Goal: Complete application form

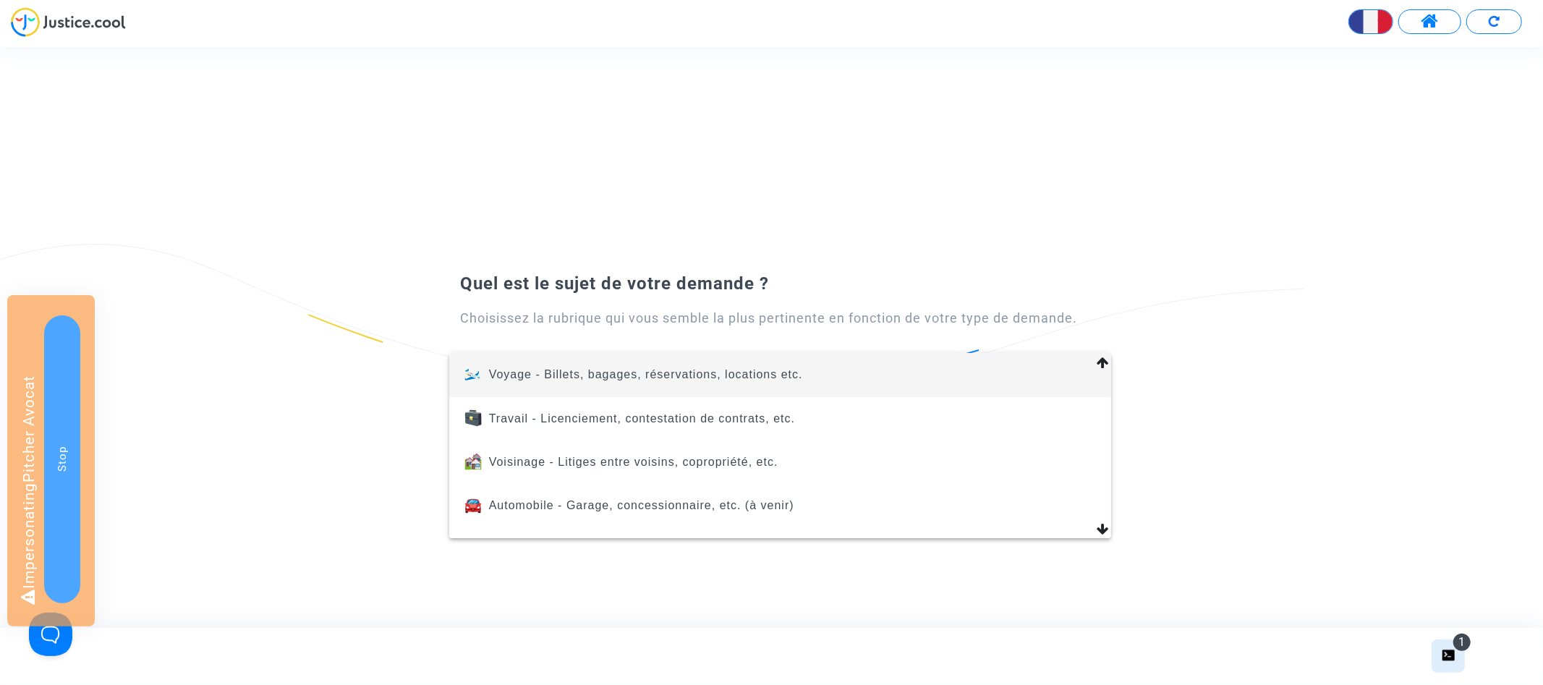
scroll to position [614, 0]
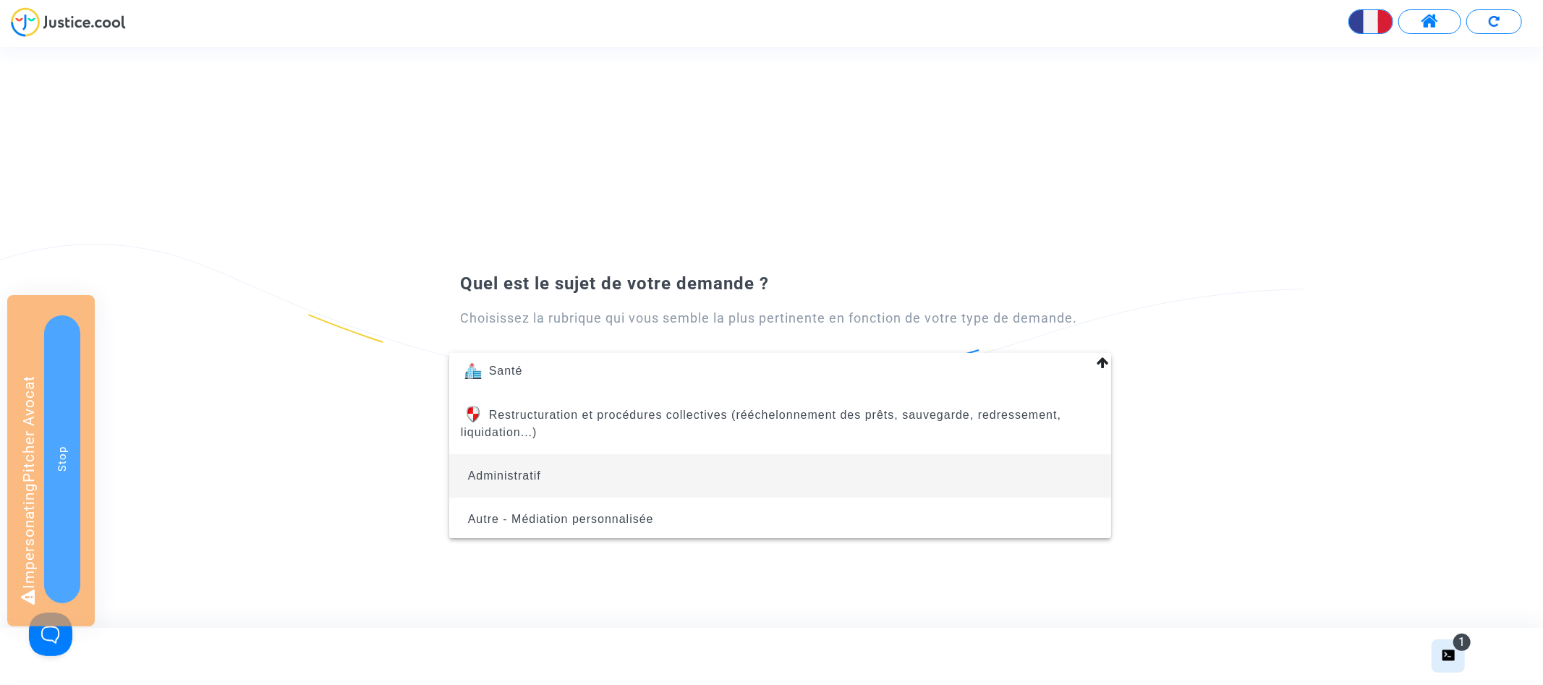
click at [640, 467] on span "Administratif" at bounding box center [780, 475] width 639 height 43
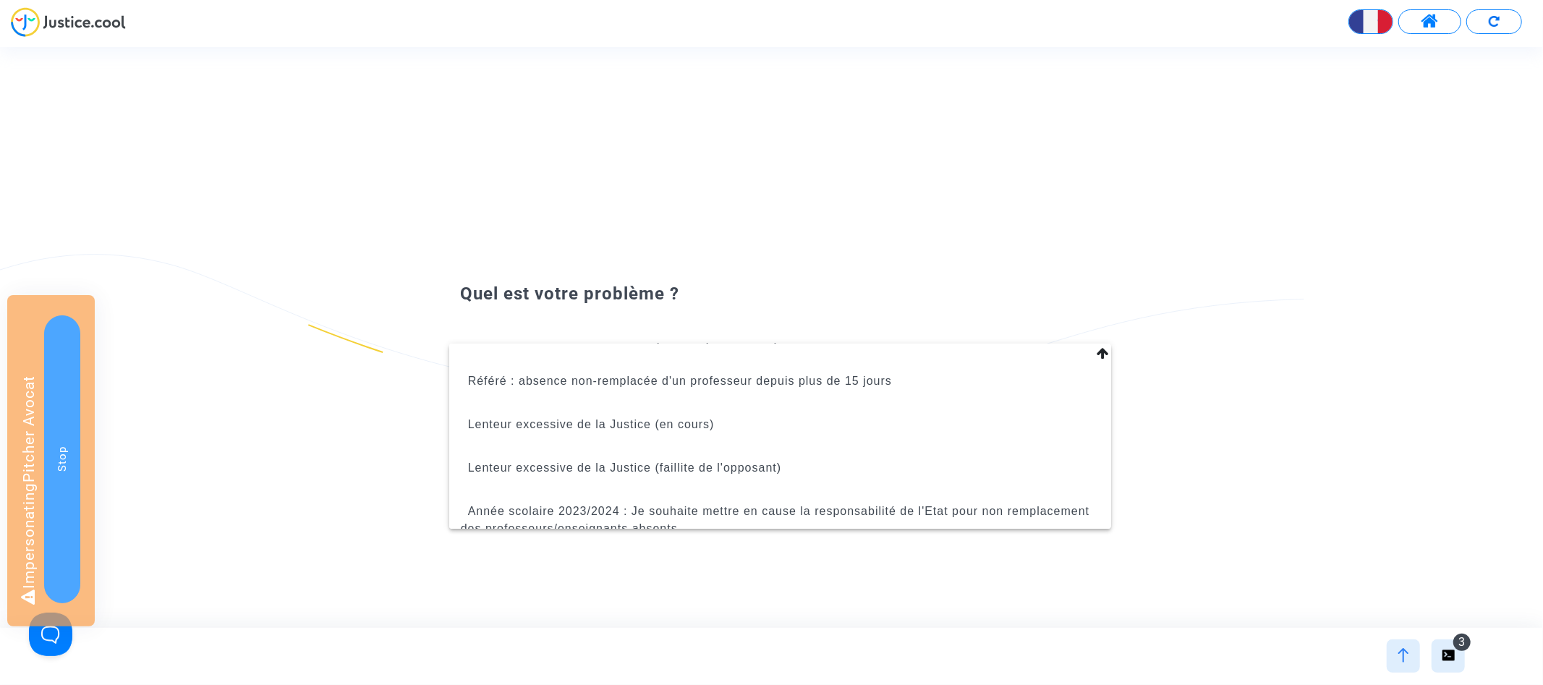
scroll to position [344, 0]
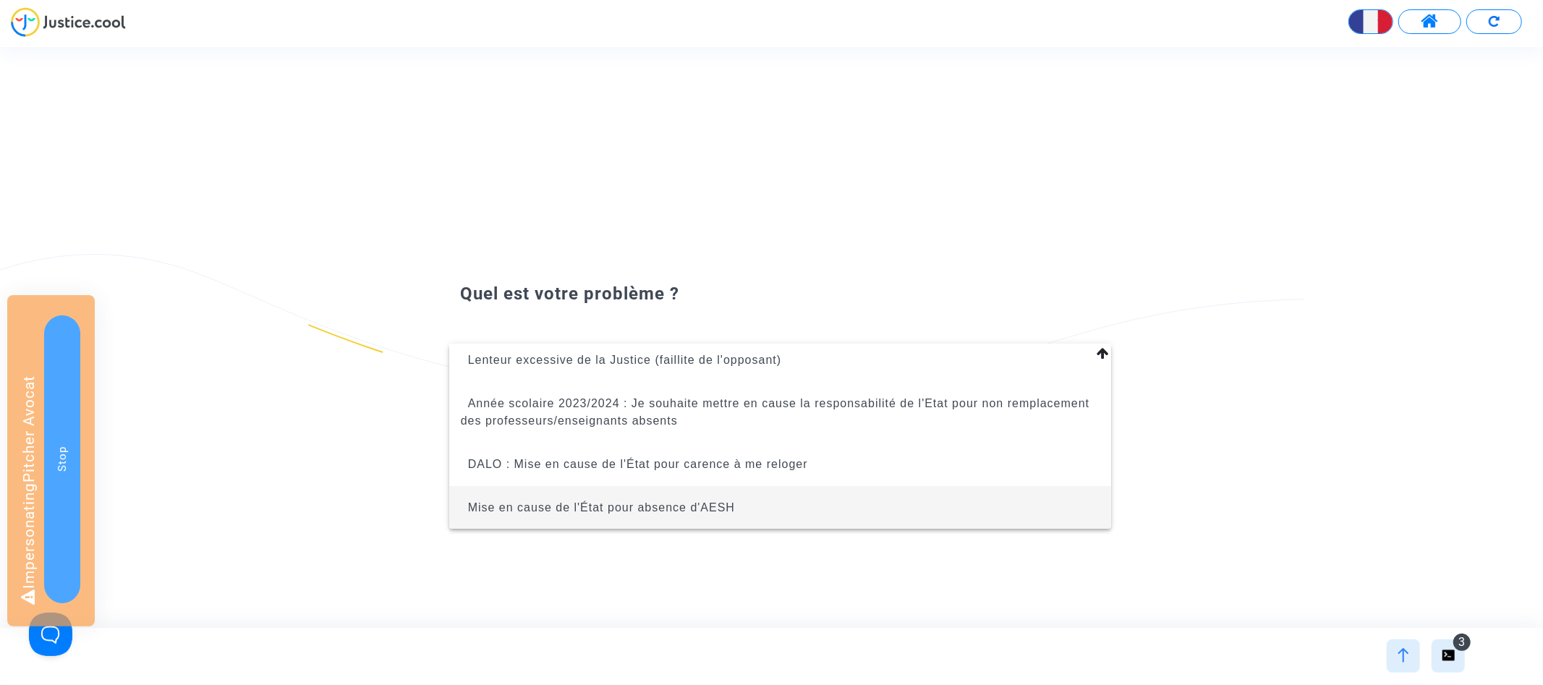
click at [646, 509] on span "Mise en cause de l'État pour absence d'AESH" at bounding box center [601, 507] width 267 height 12
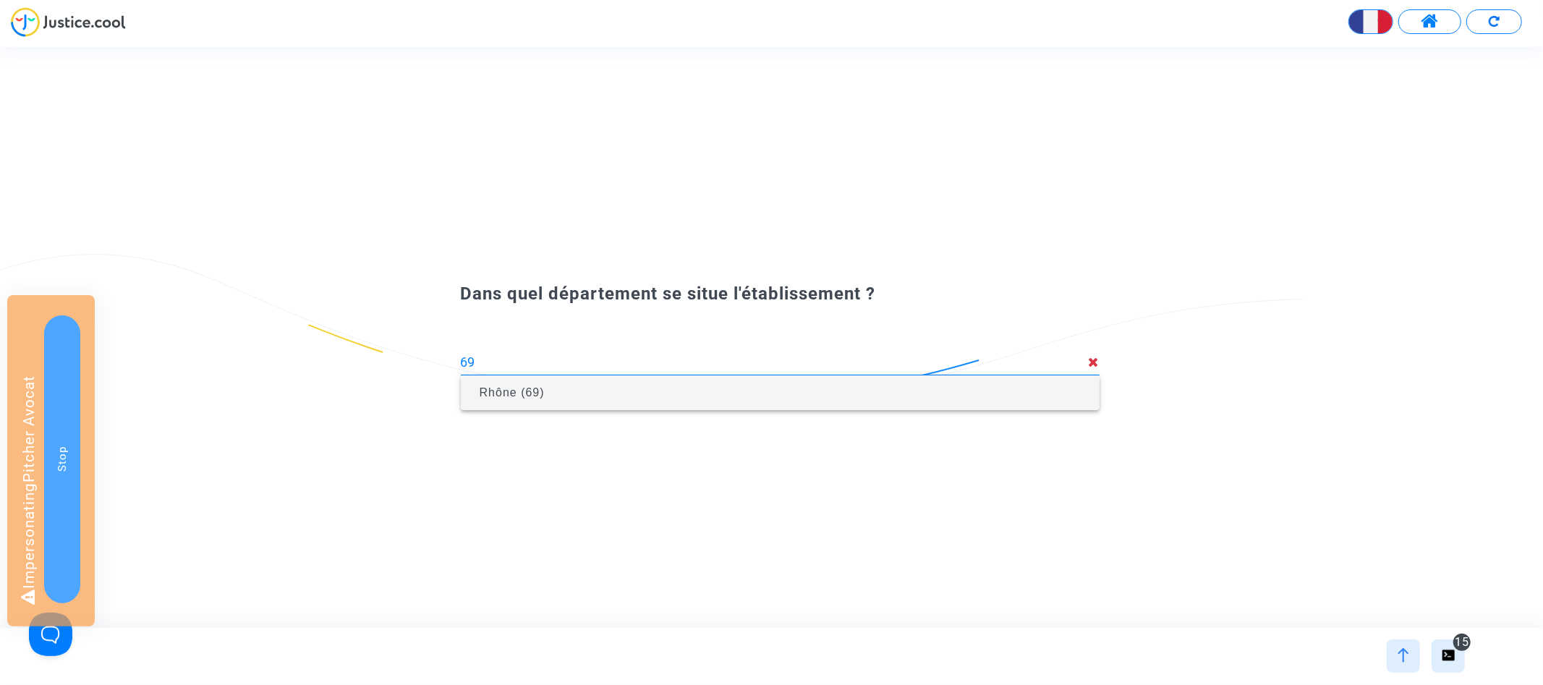
click at [582, 399] on span "Rhône (69)" at bounding box center [780, 393] width 616 height 41
type input "Rhône (69)"
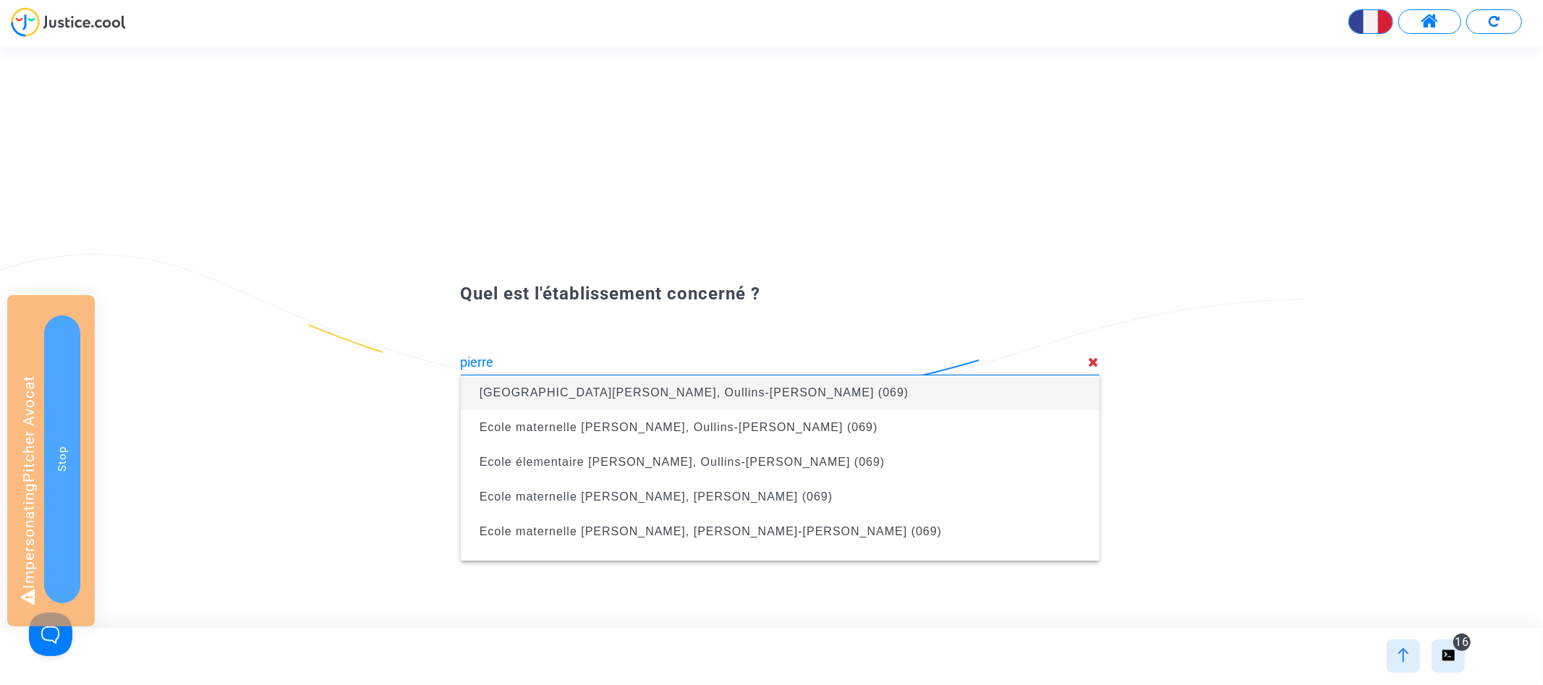
click at [561, 396] on span "[GEOGRAPHIC_DATA][PERSON_NAME], Oullins-[PERSON_NAME] (069)" at bounding box center [695, 392] width 430 height 12
type input "[GEOGRAPHIC_DATA][PERSON_NAME], Oullins-[PERSON_NAME] (069)"
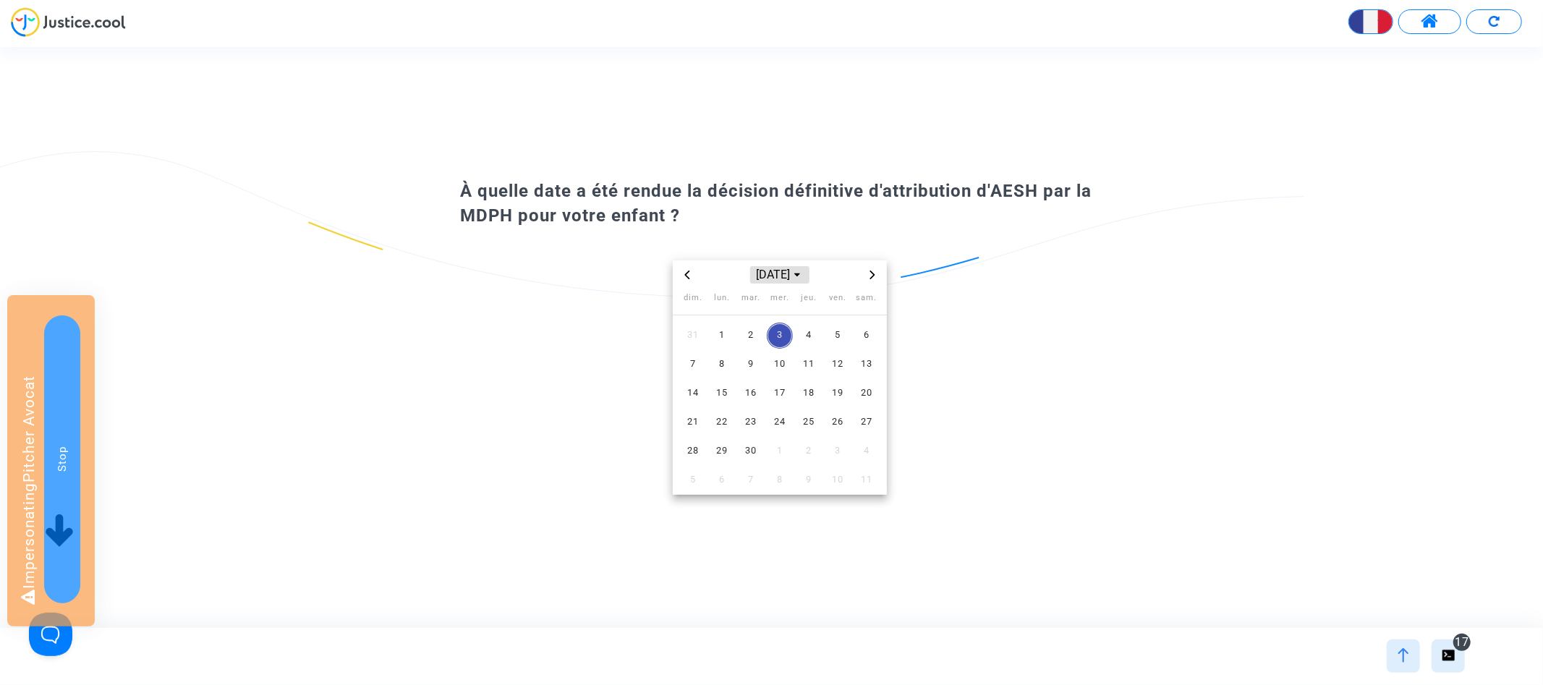
click at [763, 278] on span "[DATE]" at bounding box center [779, 274] width 59 height 17
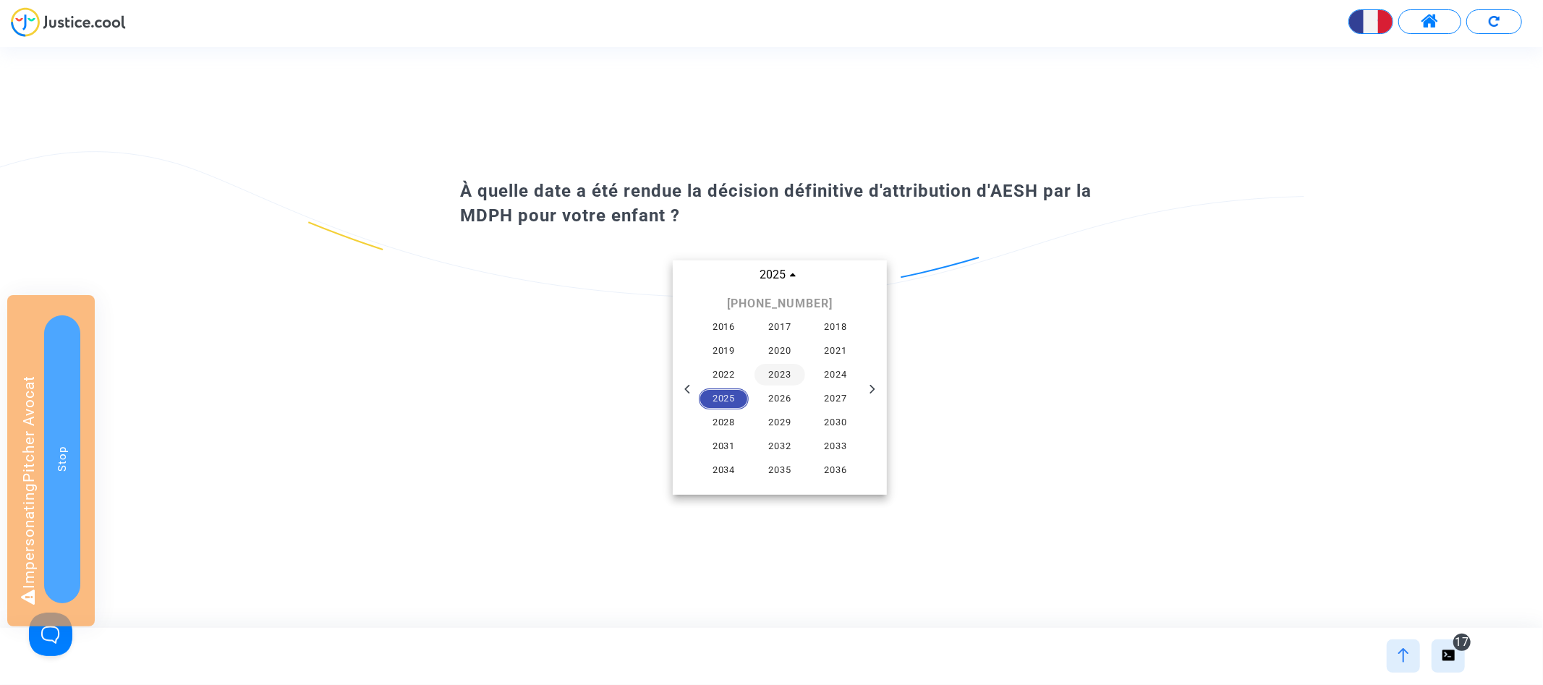
click at [787, 368] on span "2023" at bounding box center [780, 375] width 51 height 22
click at [760, 363] on span "août" at bounding box center [780, 368] width 61 height 26
click at [797, 362] on span "10" at bounding box center [809, 365] width 26 height 26
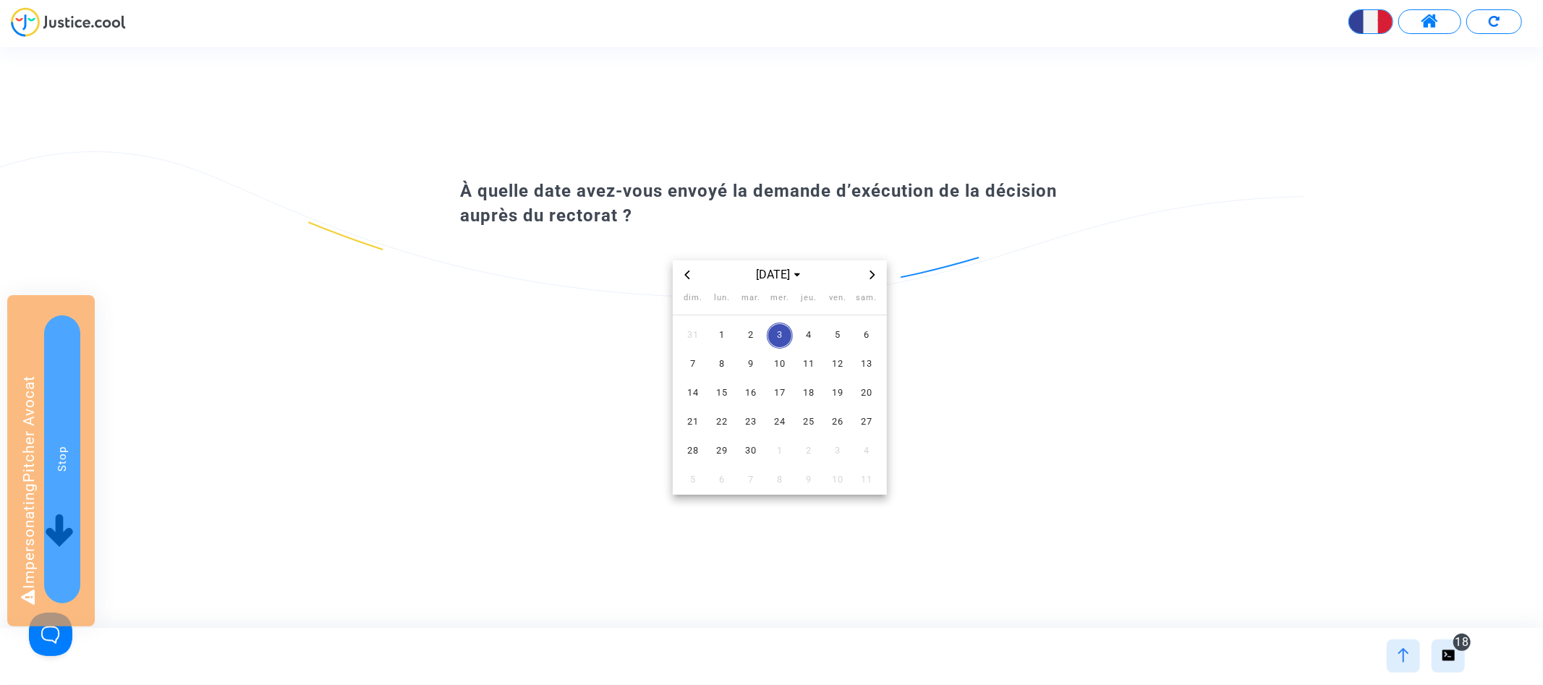
click at [689, 277] on icon "Previous month" at bounding box center [687, 275] width 5 height 9
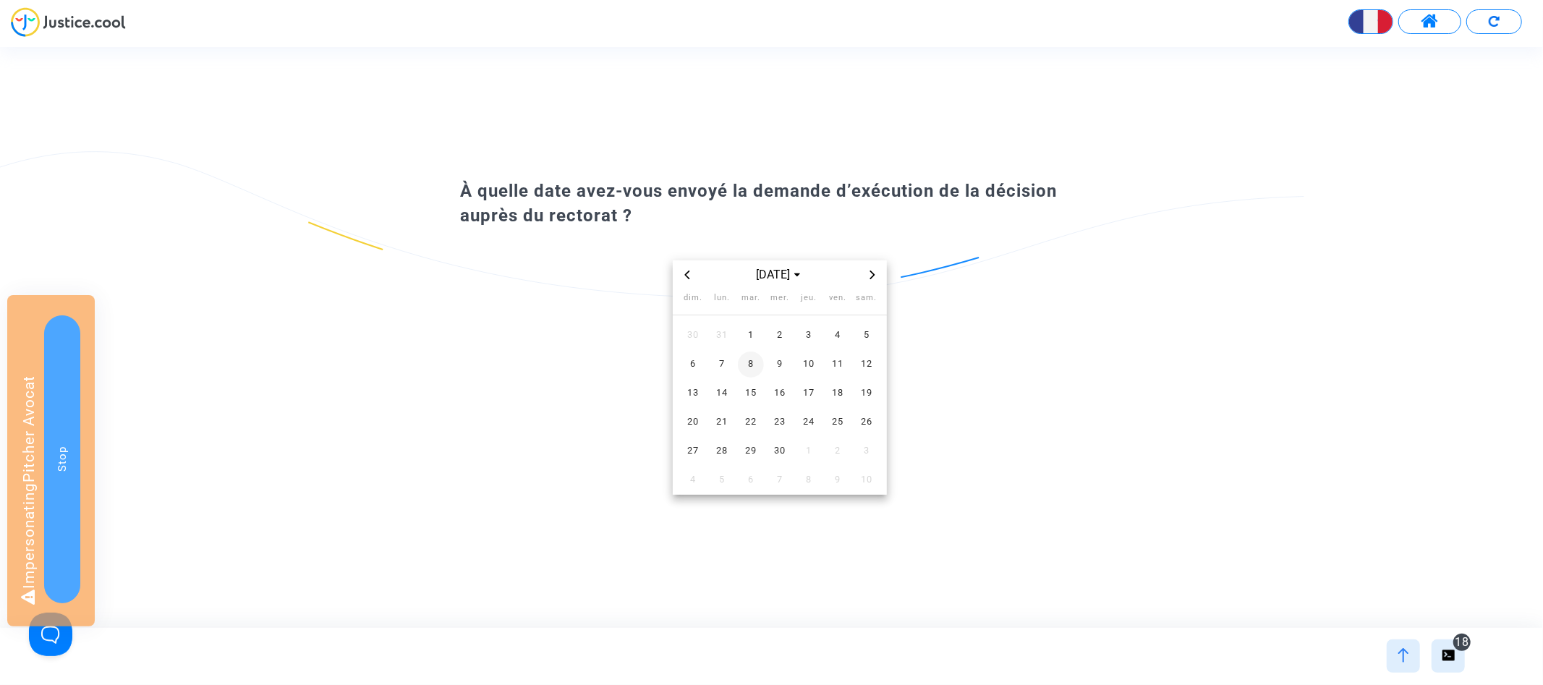
click at [752, 362] on span "8" at bounding box center [751, 365] width 26 height 26
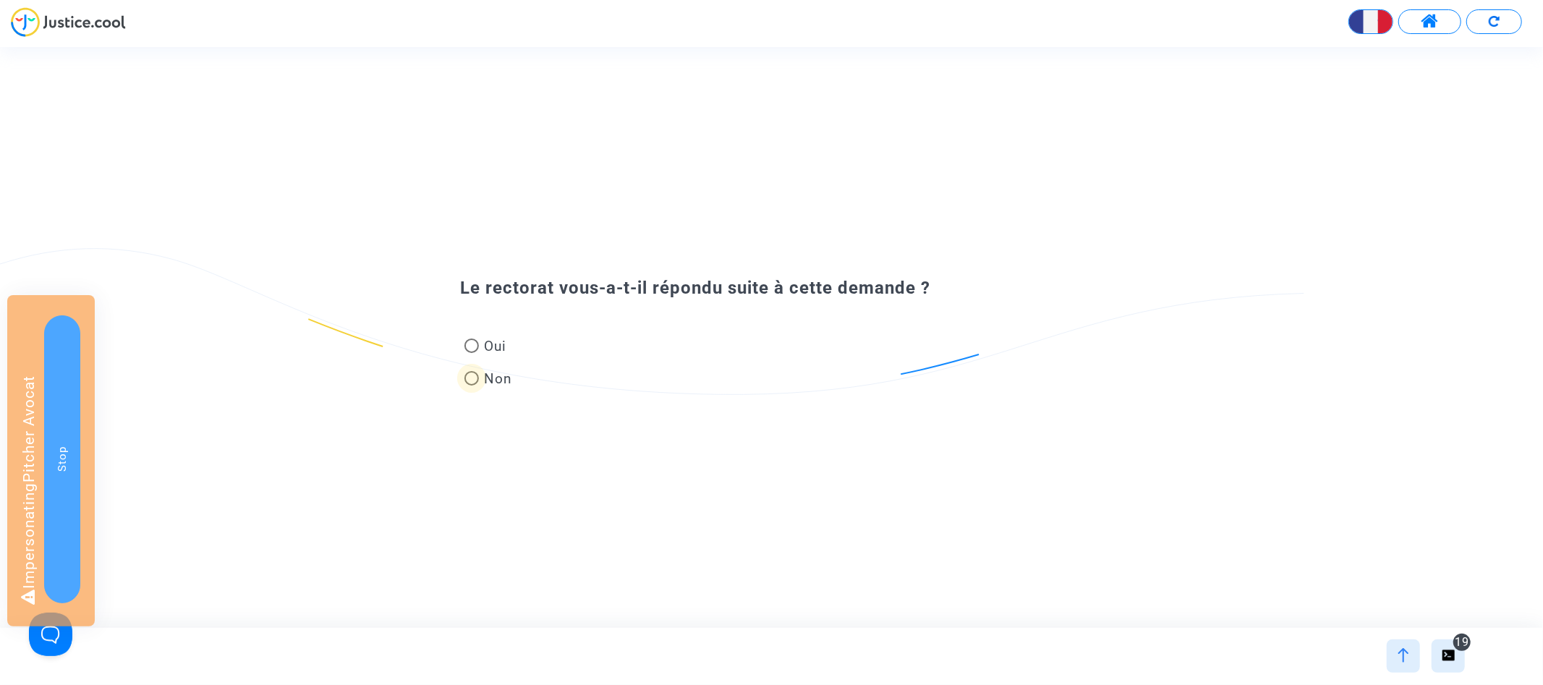
click at [504, 386] on span "Non" at bounding box center [496, 379] width 34 height 20
click at [472, 386] on input "Non" at bounding box center [471, 386] width 1 height 1
radio input "true"
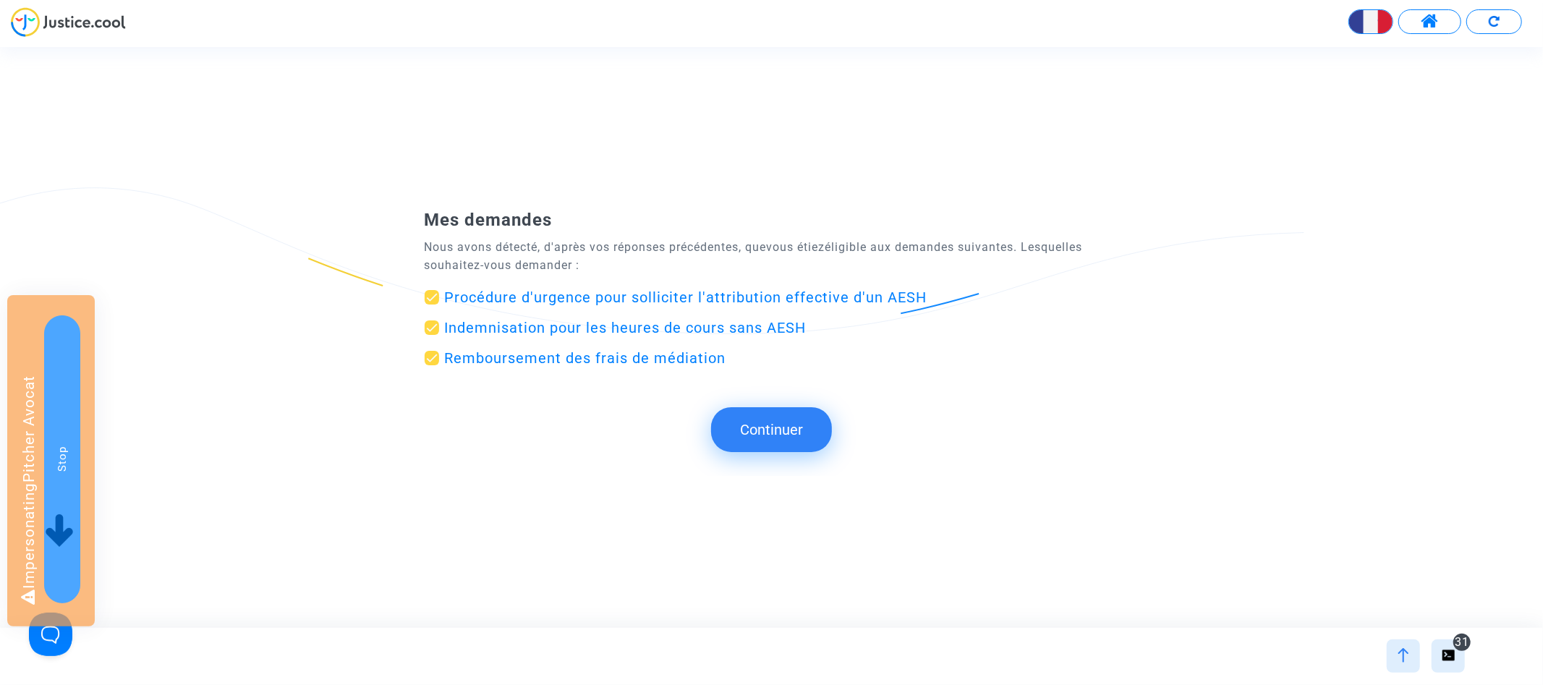
click at [781, 418] on button "Continuer" at bounding box center [771, 429] width 121 height 45
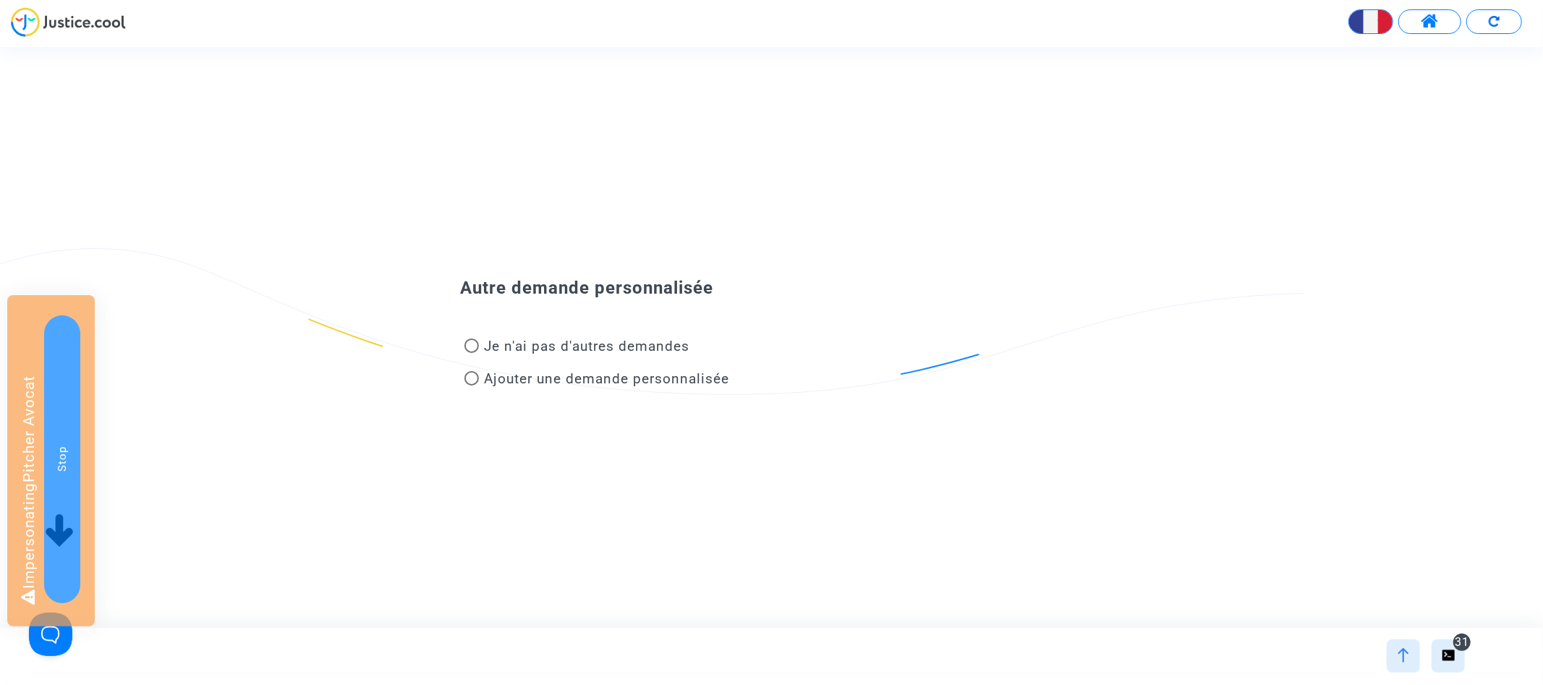
click at [661, 349] on span "Je n'ai pas d'autres demandes" at bounding box center [587, 346] width 205 height 17
click at [472, 353] on input "Je n'ai pas d'autres demandes" at bounding box center [471, 353] width 1 height 1
radio input "true"
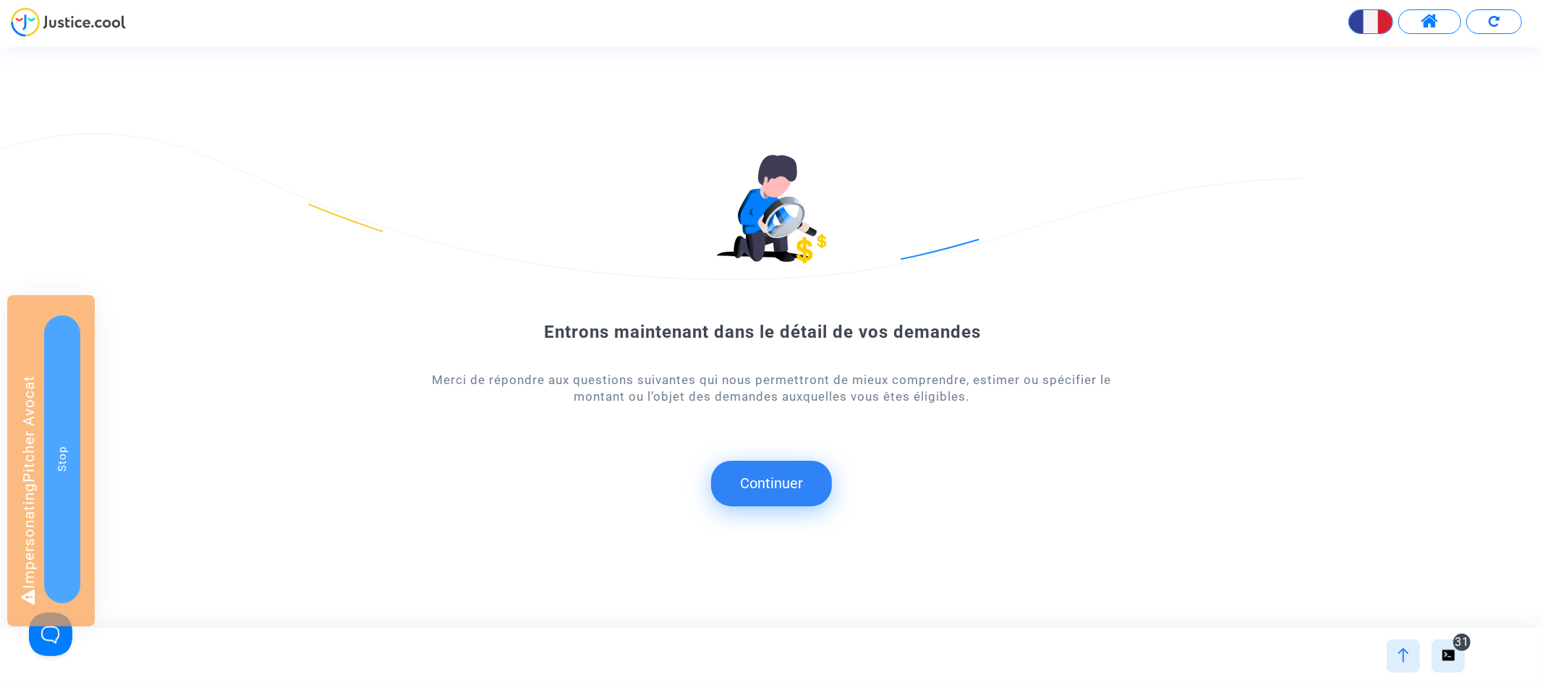
click at [768, 494] on button "Continuer" at bounding box center [771, 483] width 121 height 45
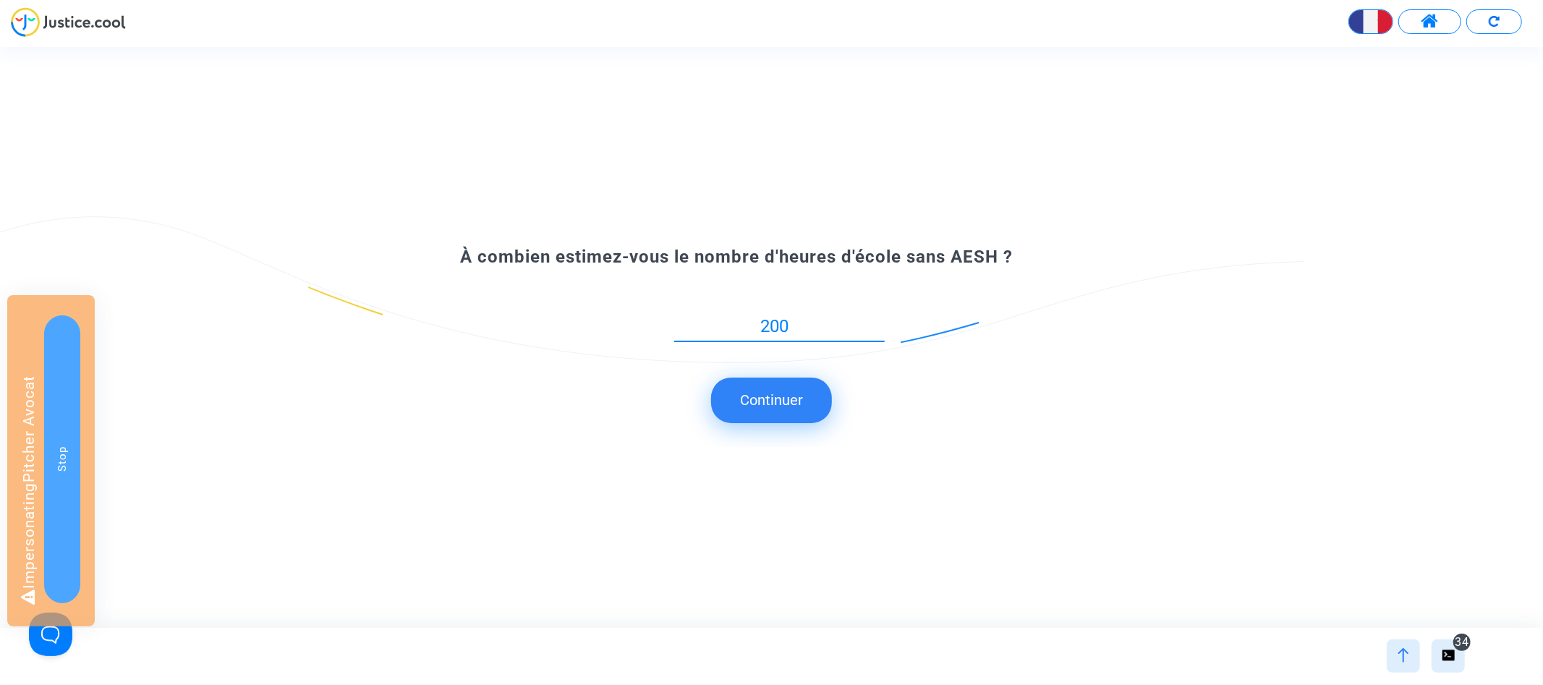
type input "200"
click at [768, 378] on button "Continuer" at bounding box center [771, 400] width 121 height 45
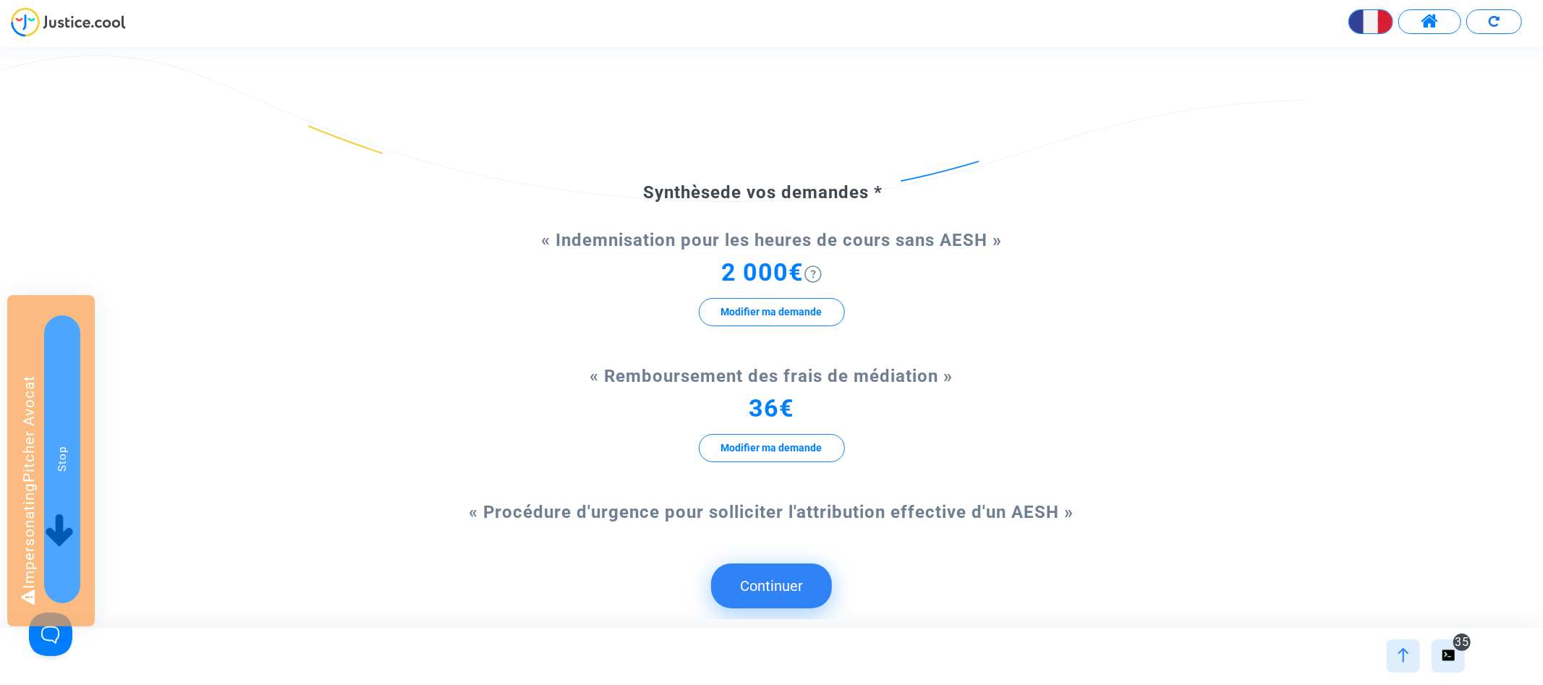
scroll to position [91, 0]
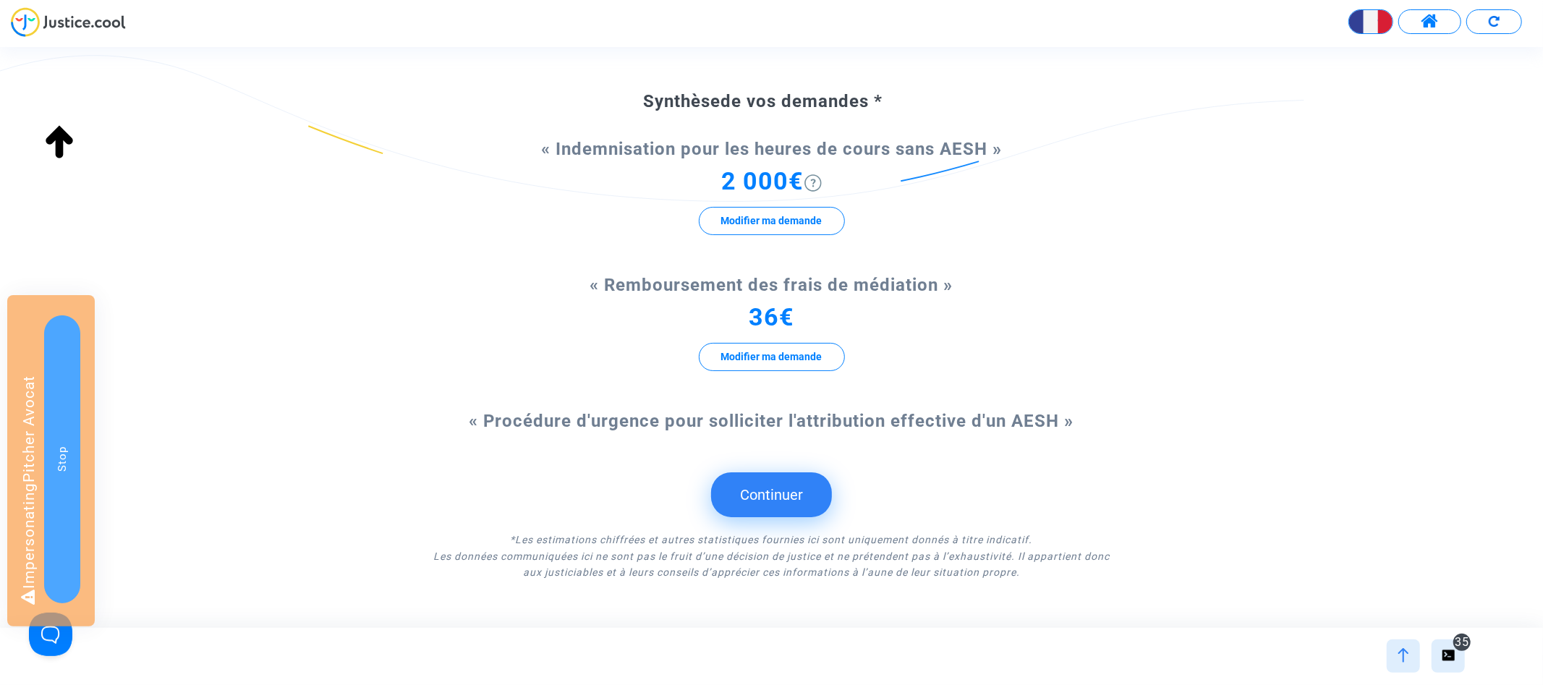
click at [772, 499] on button "Continuer" at bounding box center [771, 494] width 121 height 45
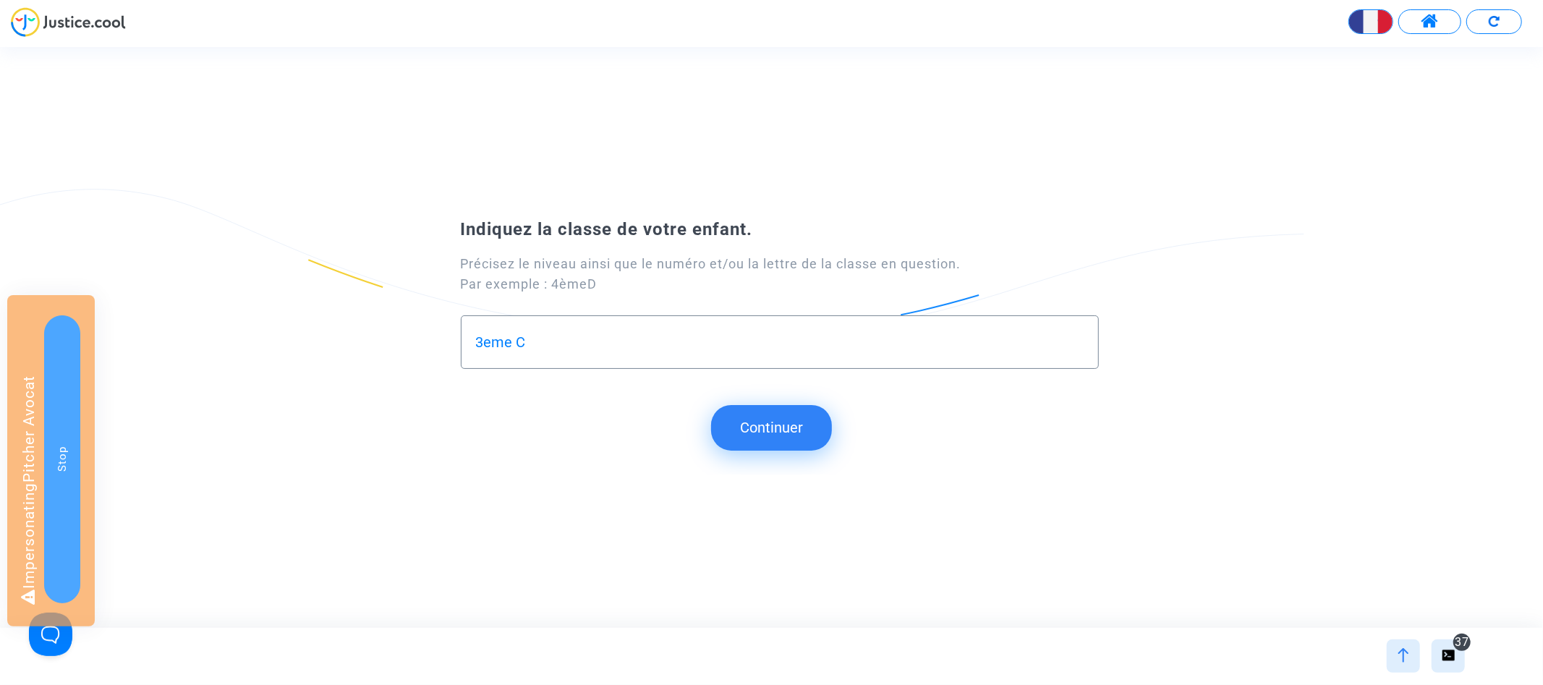
type input "3eme C"
click at [726, 410] on button "Continuer" at bounding box center [771, 427] width 121 height 45
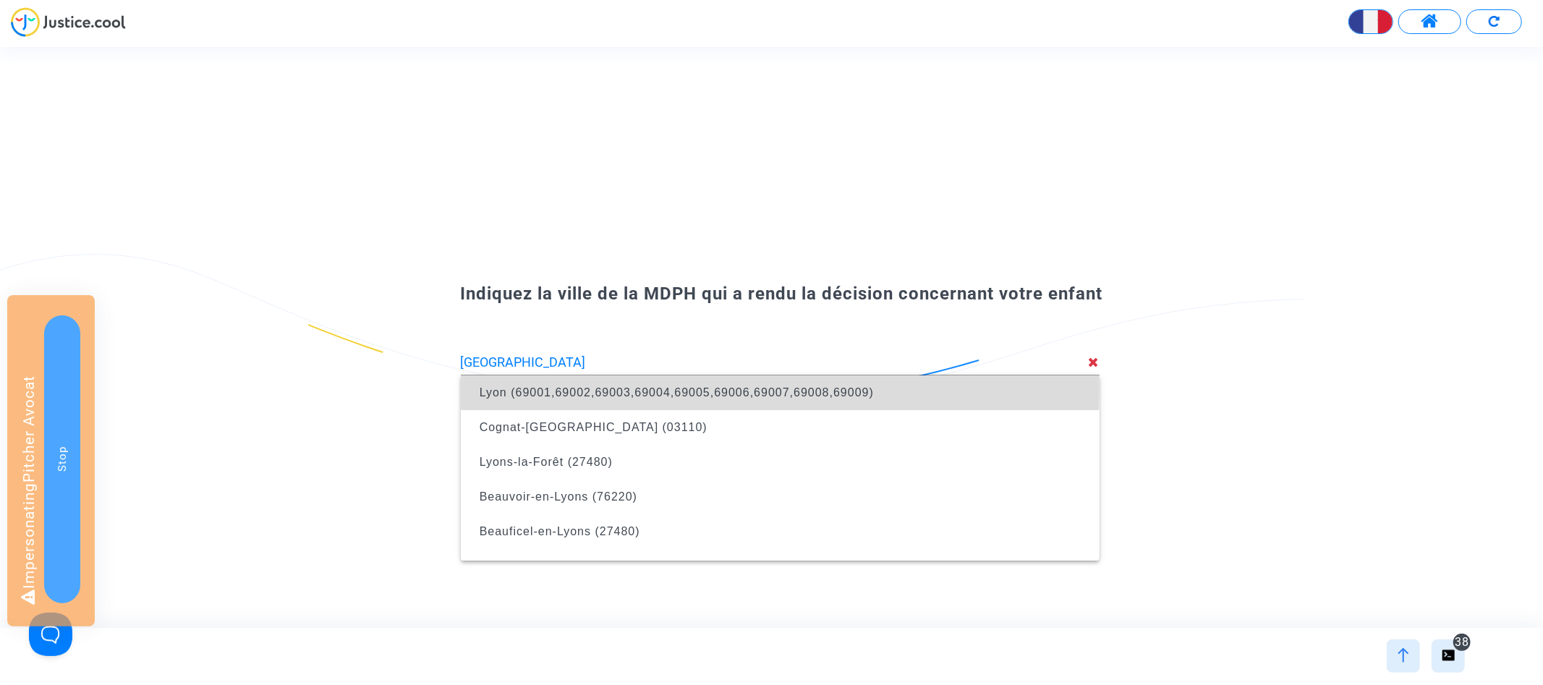
click at [506, 386] on span "Lyon (69001,69002,69003,69004,69005,69006,69007,69008,69009)" at bounding box center [677, 392] width 394 height 12
type input "Lyon (69001,69002,69003,69004,69005,69006,69007,69008,69009)"
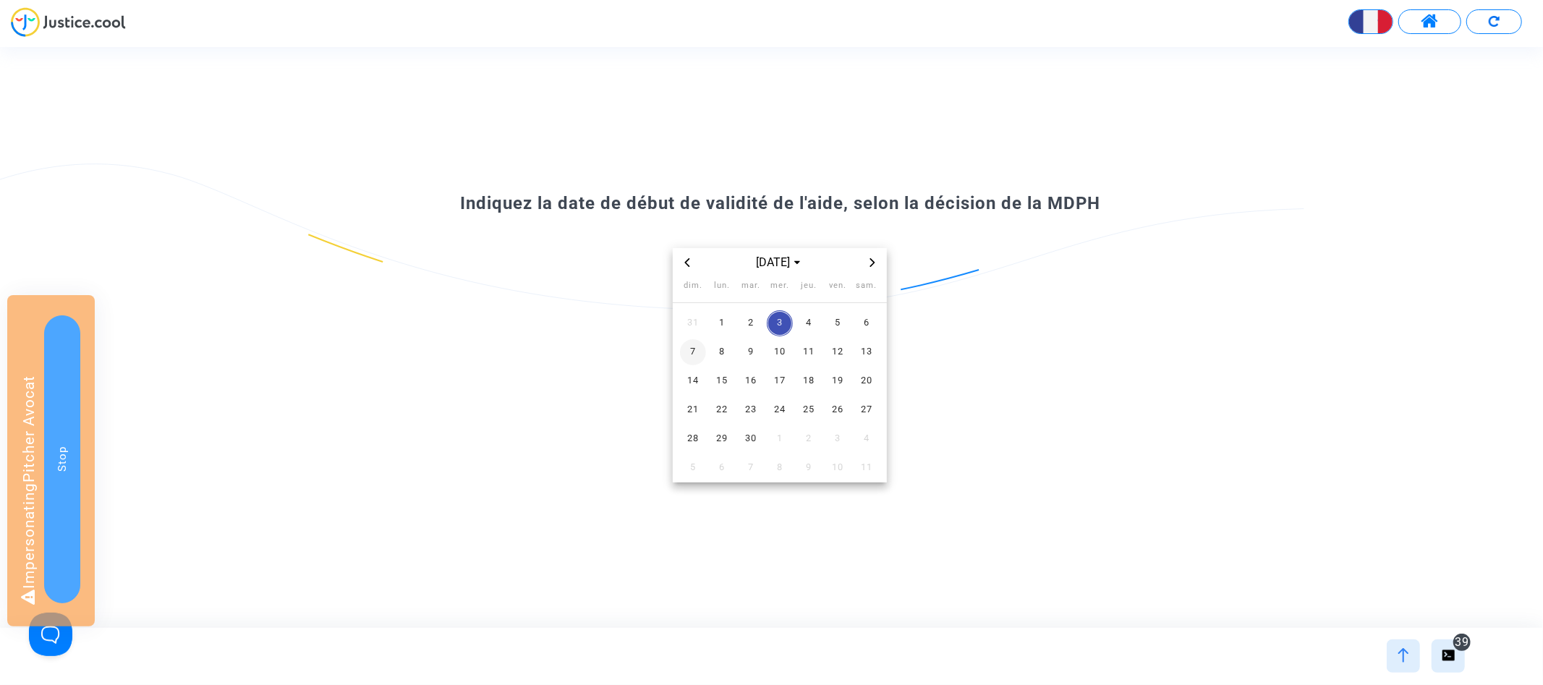
click at [689, 352] on span "7" at bounding box center [693, 352] width 26 height 26
click at [716, 355] on span "8" at bounding box center [722, 352] width 26 height 26
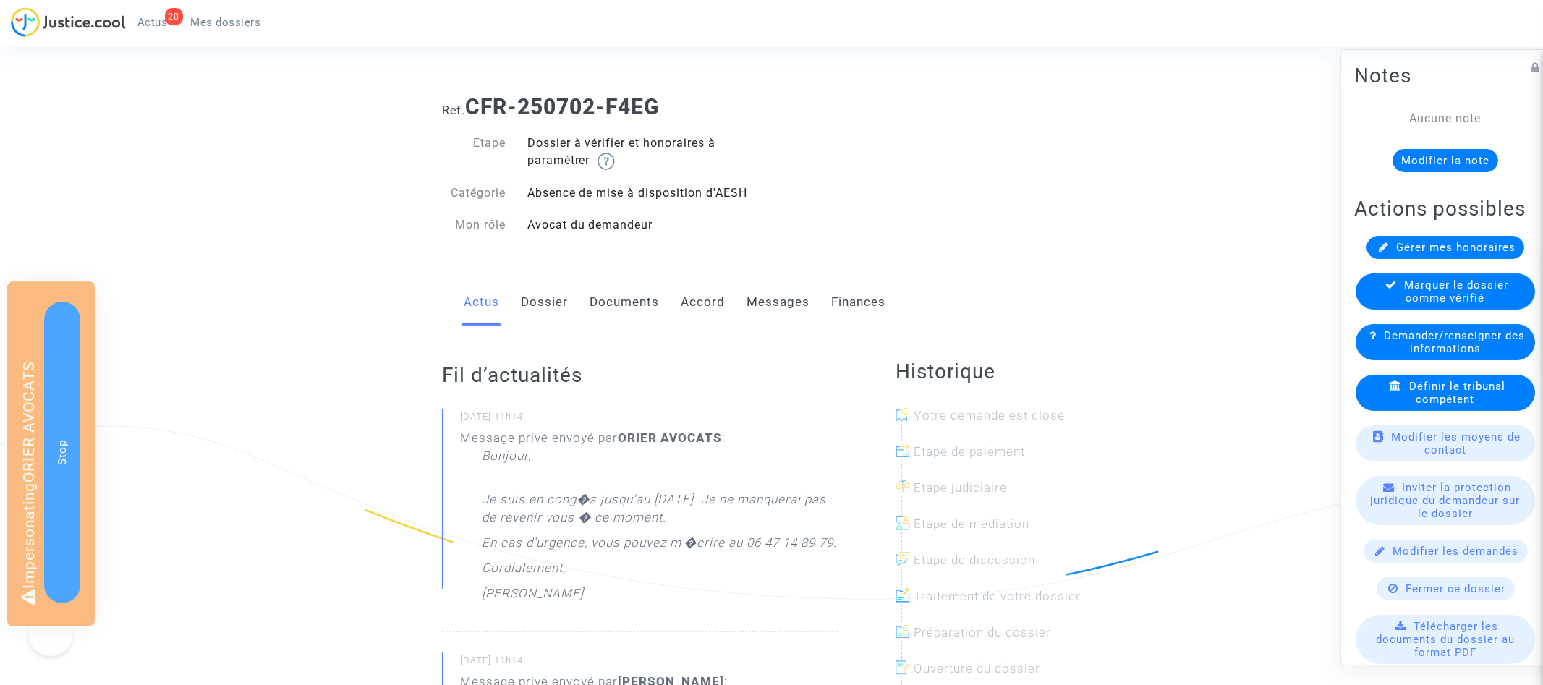
click at [558, 303] on link "Dossier" at bounding box center [544, 303] width 47 height 48
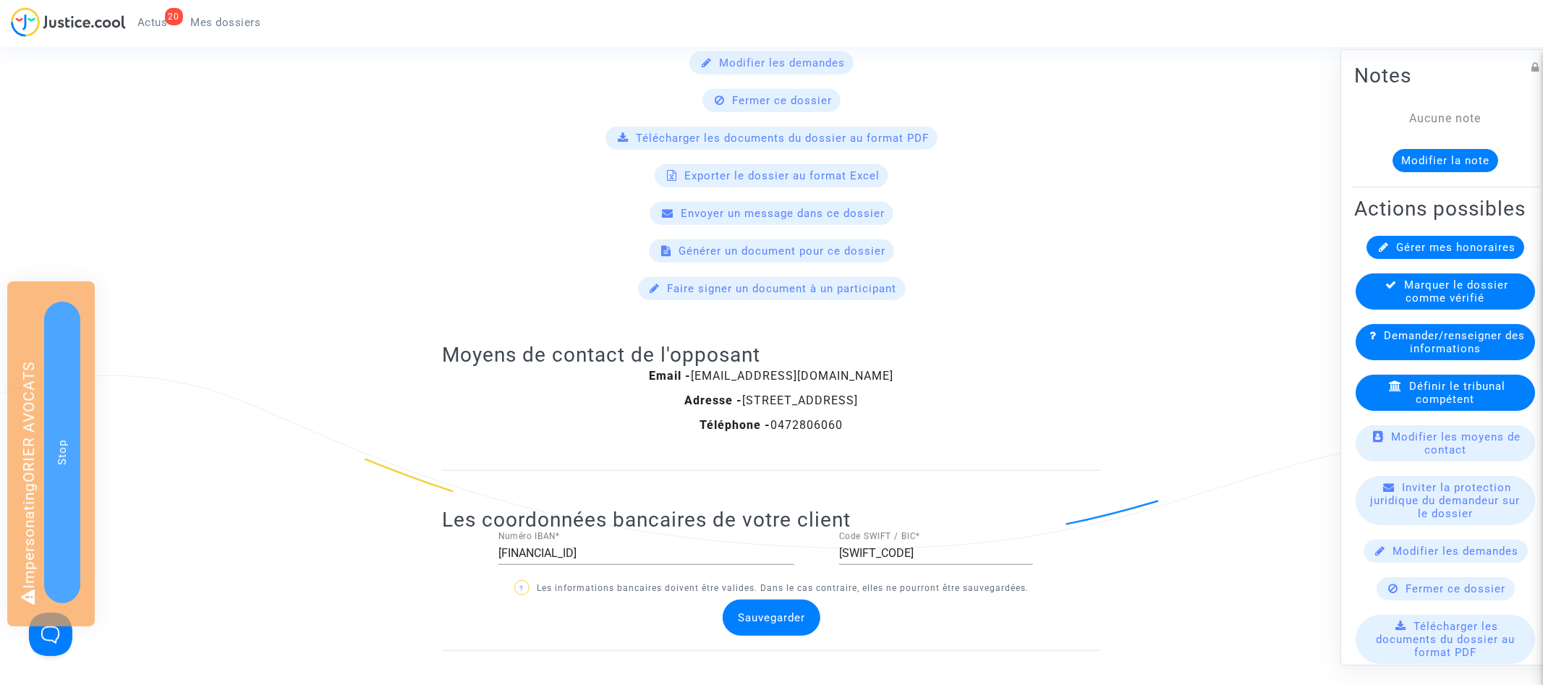
scroll to position [974, 0]
